Goal: Navigation & Orientation: Find specific page/section

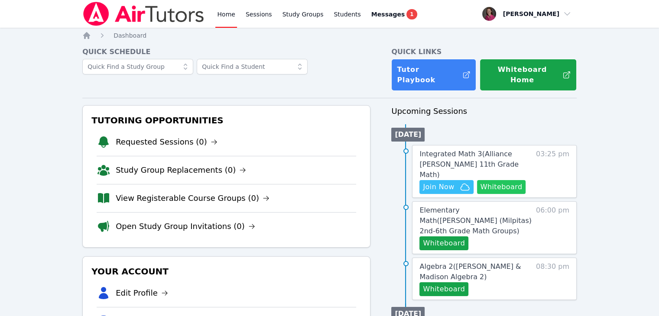
click at [511, 180] on button "Whiteboard" at bounding box center [501, 187] width 49 height 14
